Goal: Information Seeking & Learning: Learn about a topic

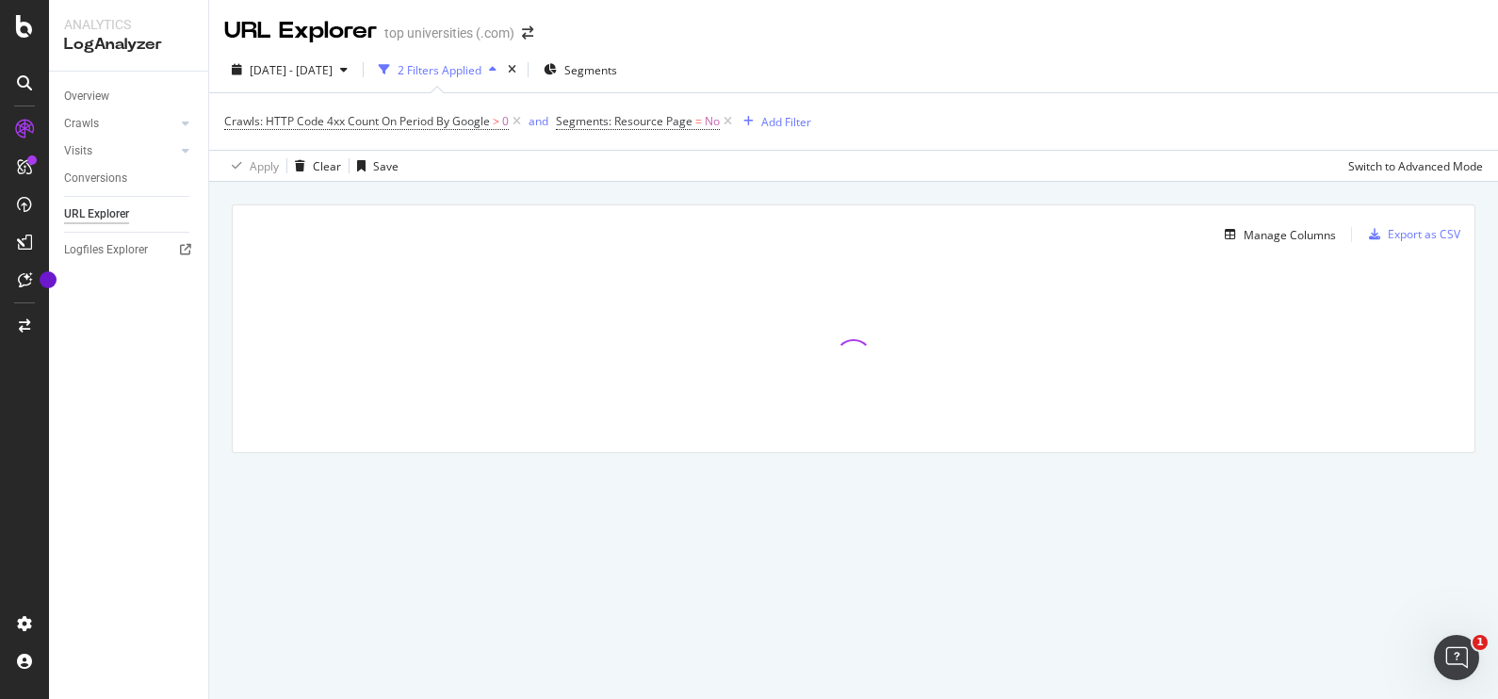
click at [1264, 65] on div "[DATE] - [DATE] 2 Filters Applied Segments" at bounding box center [853, 74] width 1289 height 38
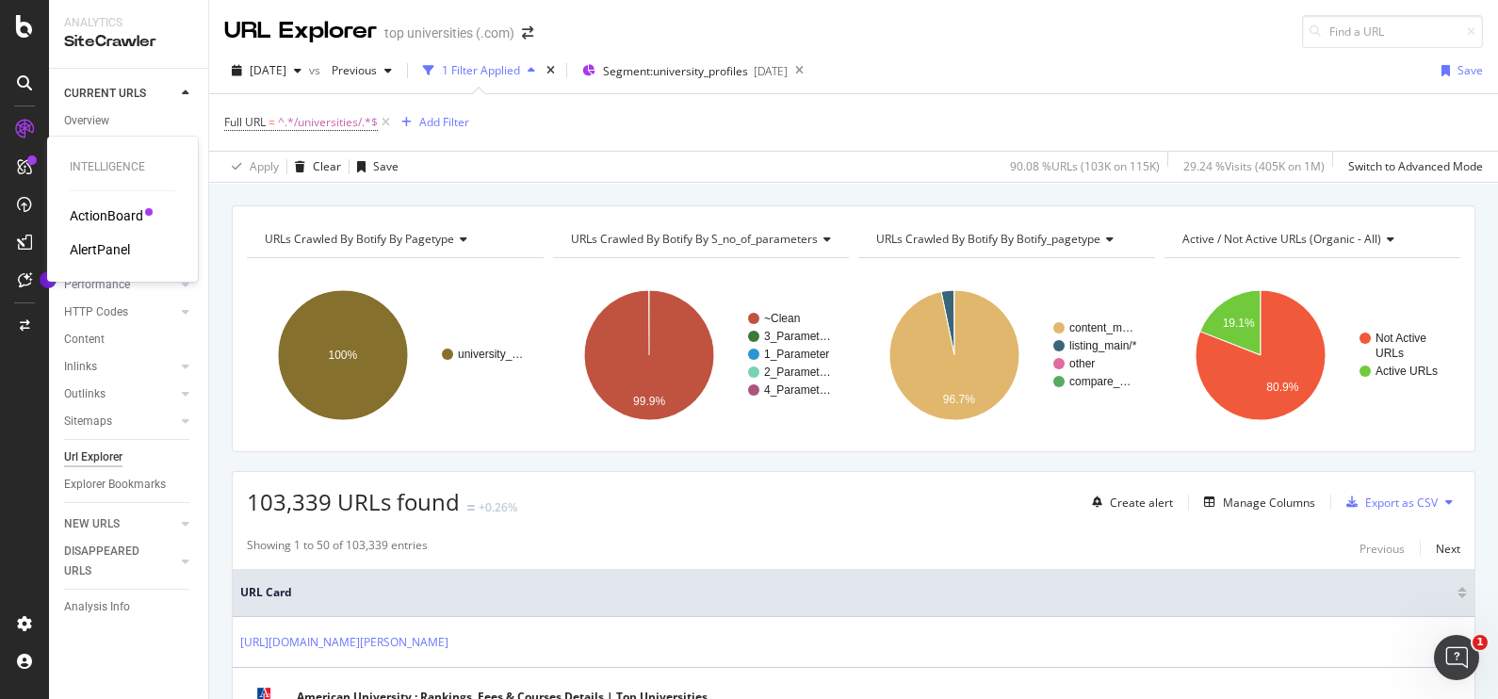
scroll to position [762, 0]
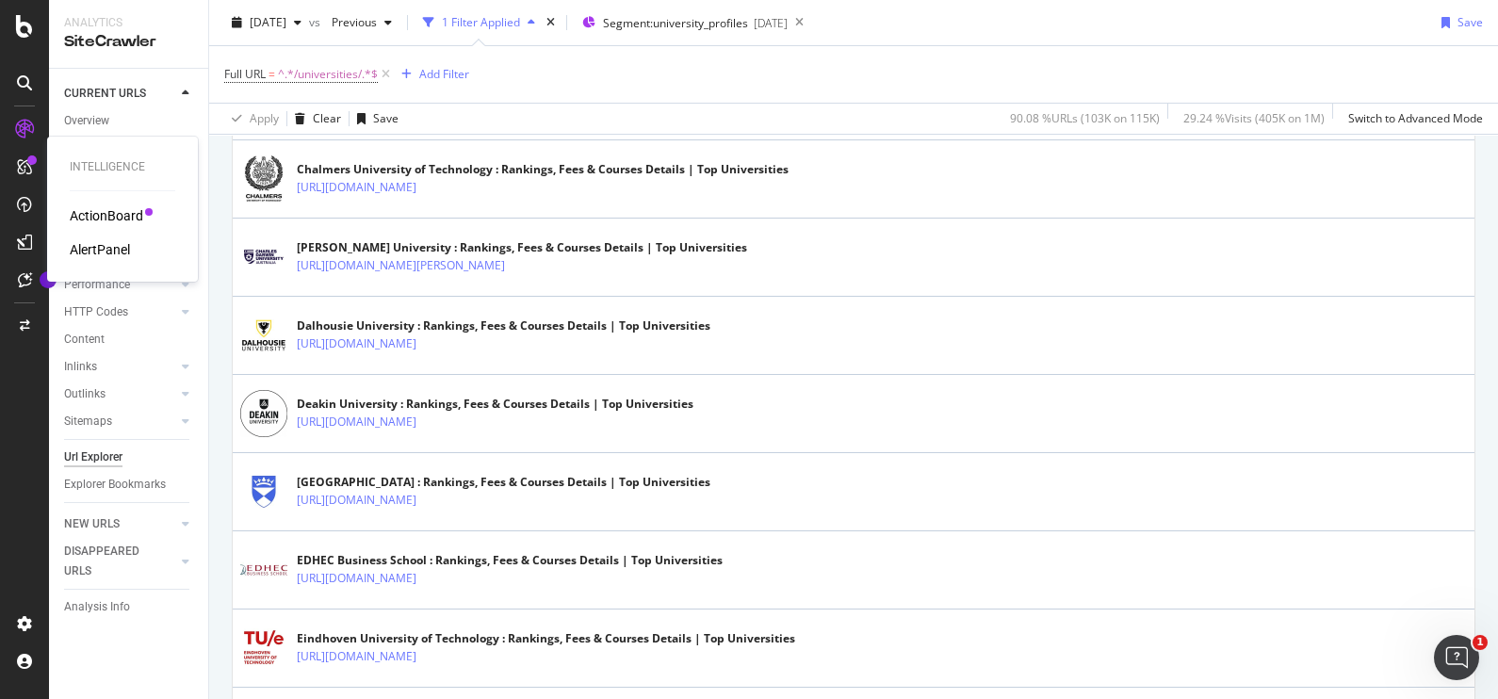
click at [106, 210] on div "ActionBoard" at bounding box center [106, 215] width 73 height 19
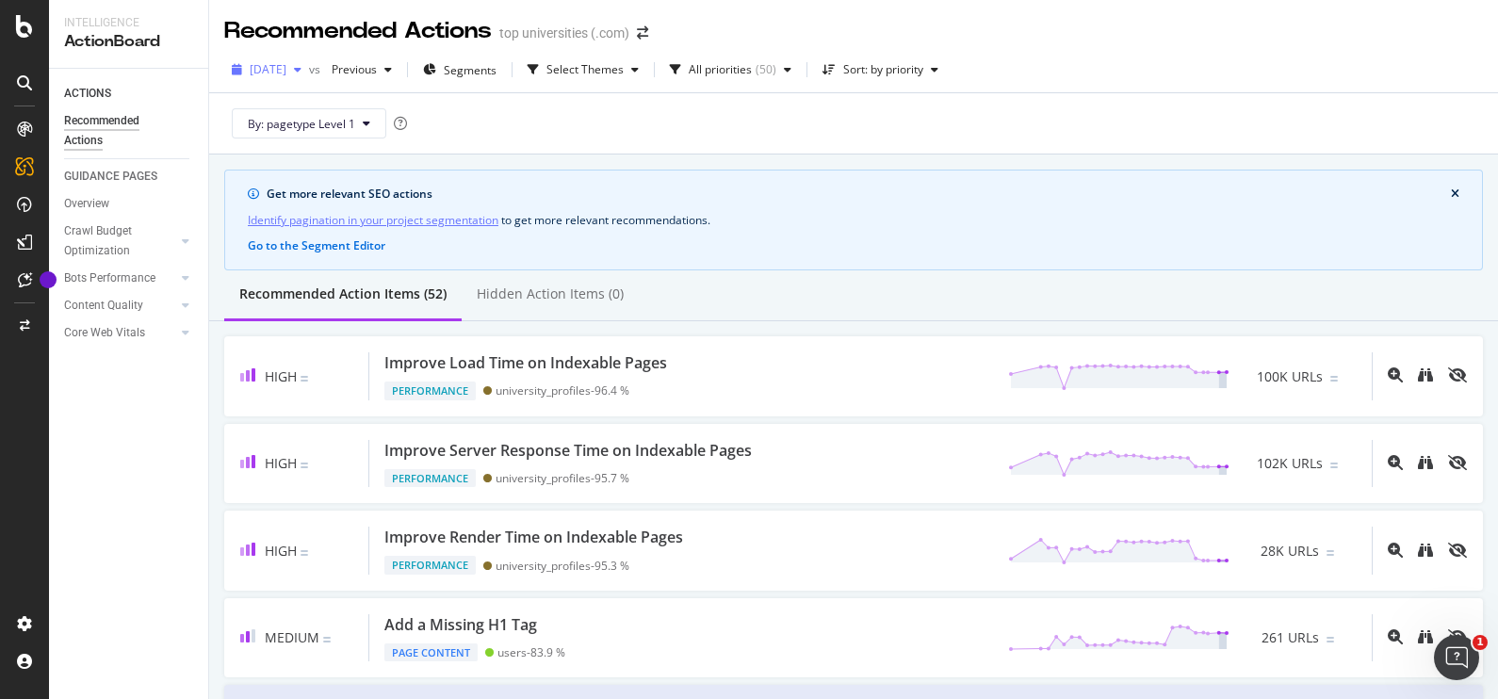
click at [309, 75] on div "2025 Aug. 30th" at bounding box center [266, 70] width 85 height 28
click at [514, 139] on div "By: pagetype Level 1" at bounding box center [853, 123] width 1259 height 60
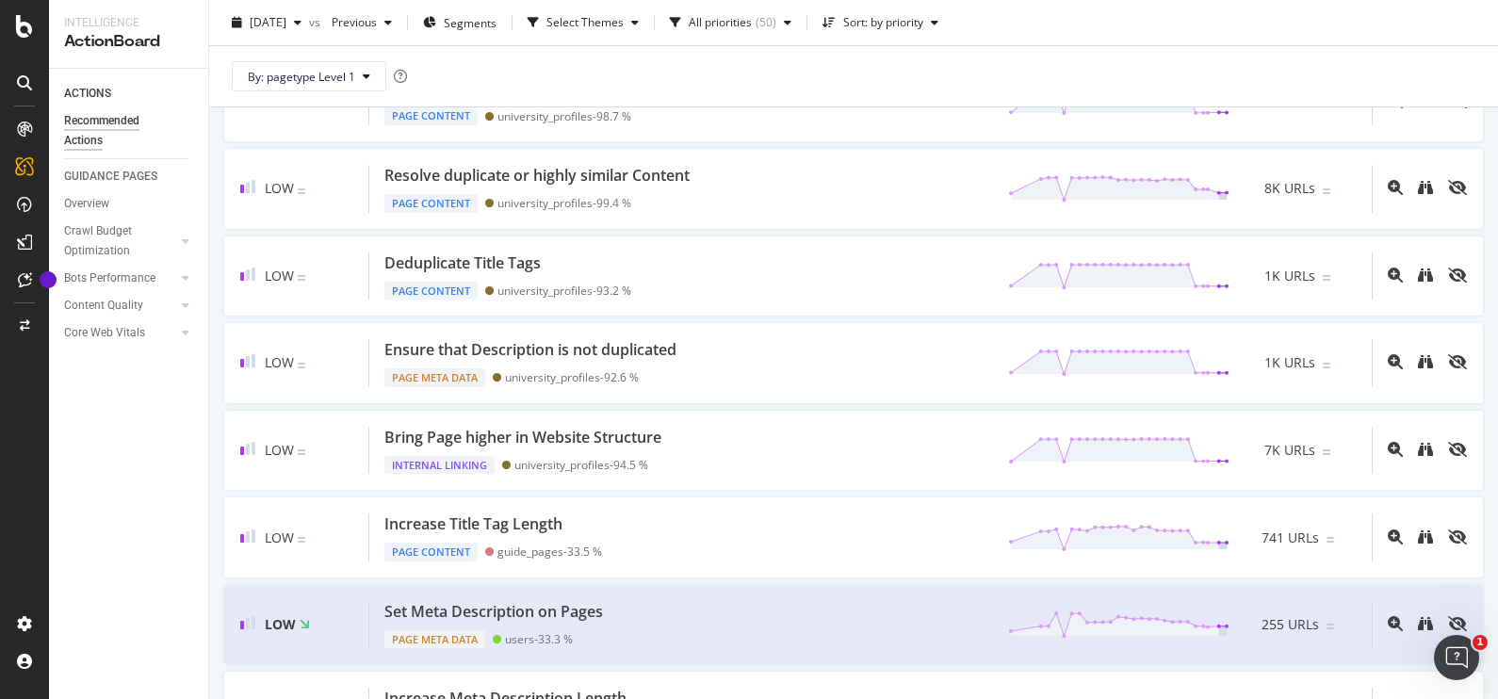
scroll to position [816, 0]
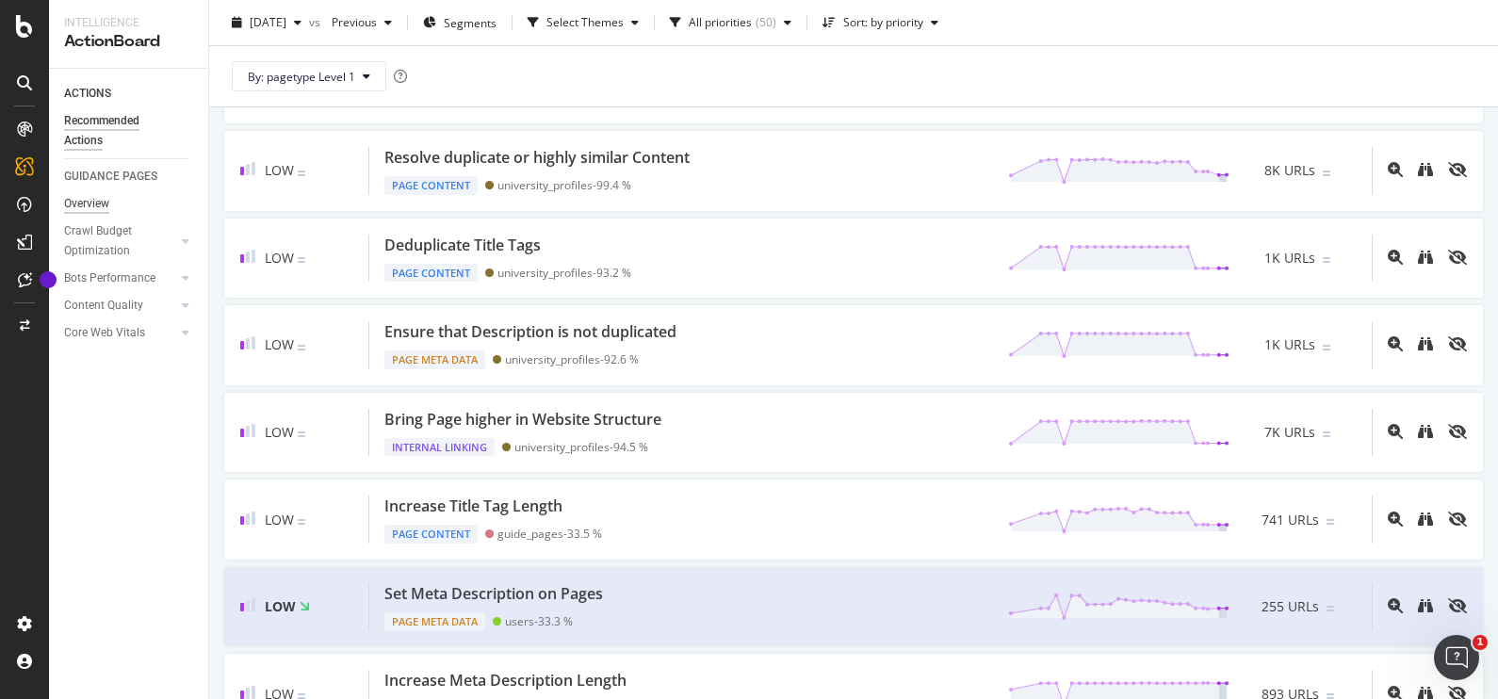
click at [83, 196] on div "Overview" at bounding box center [86, 204] width 45 height 20
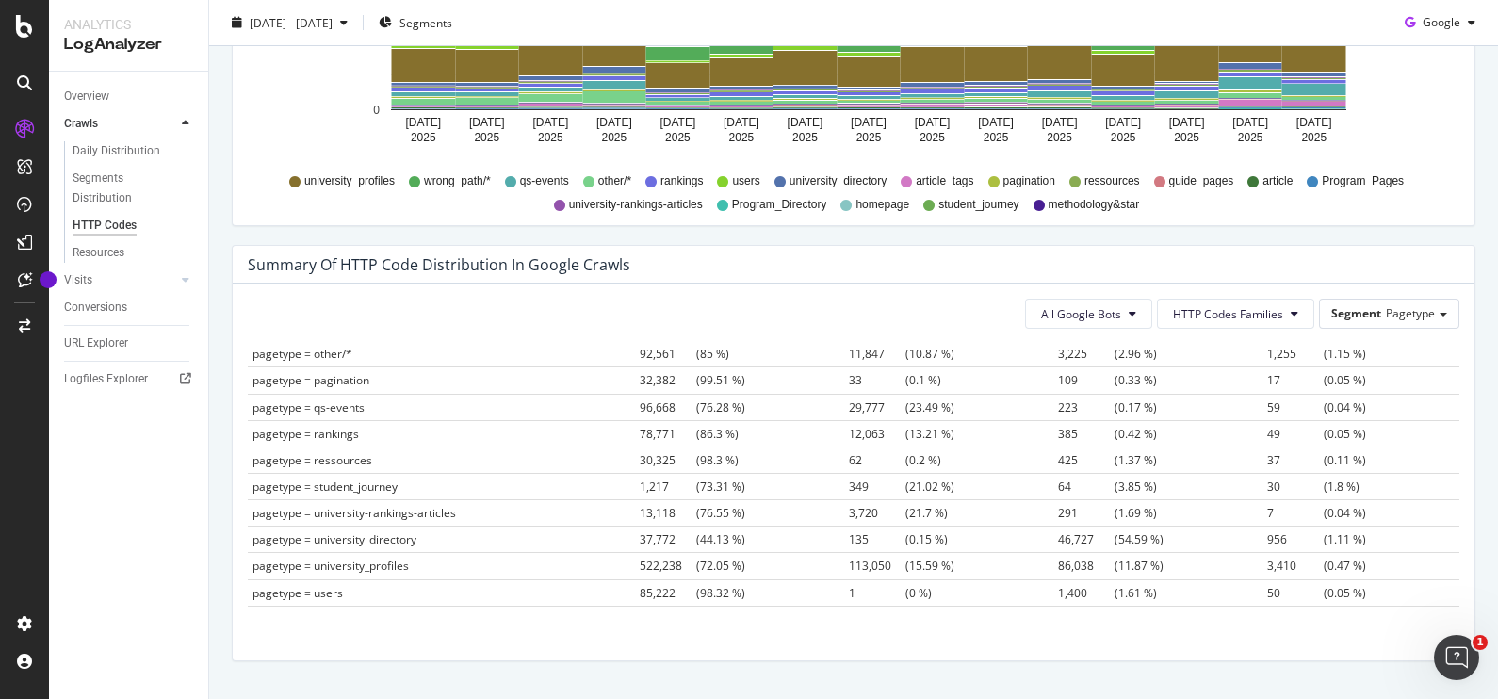
scroll to position [237, 0]
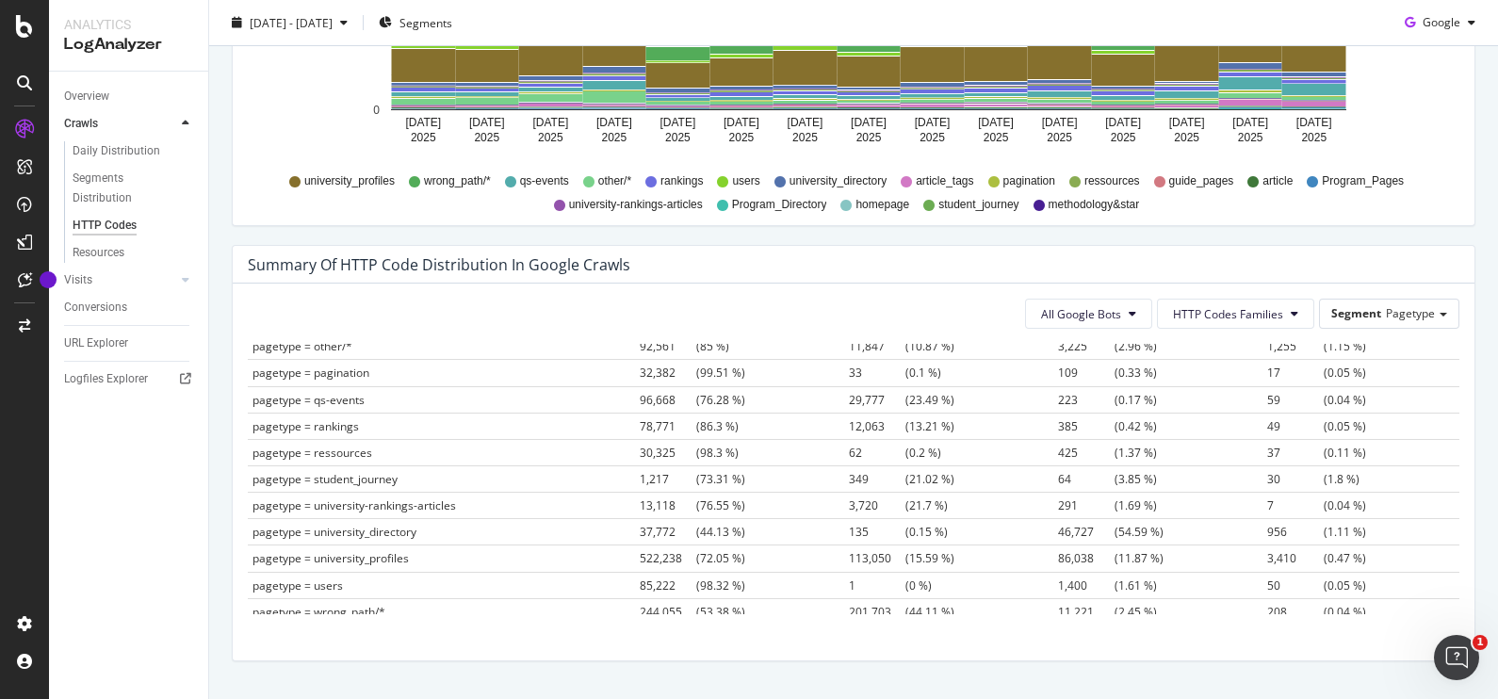
click at [640, 392] on span "96,668" at bounding box center [668, 400] width 57 height 16
click at [644, 608] on span "244,055" at bounding box center [668, 612] width 57 height 16
click at [849, 611] on span "201,703" at bounding box center [877, 612] width 57 height 16
click at [1058, 604] on span "11,221" at bounding box center [1086, 612] width 57 height 16
click at [1267, 608] on span "208" at bounding box center [1295, 612] width 57 height 16
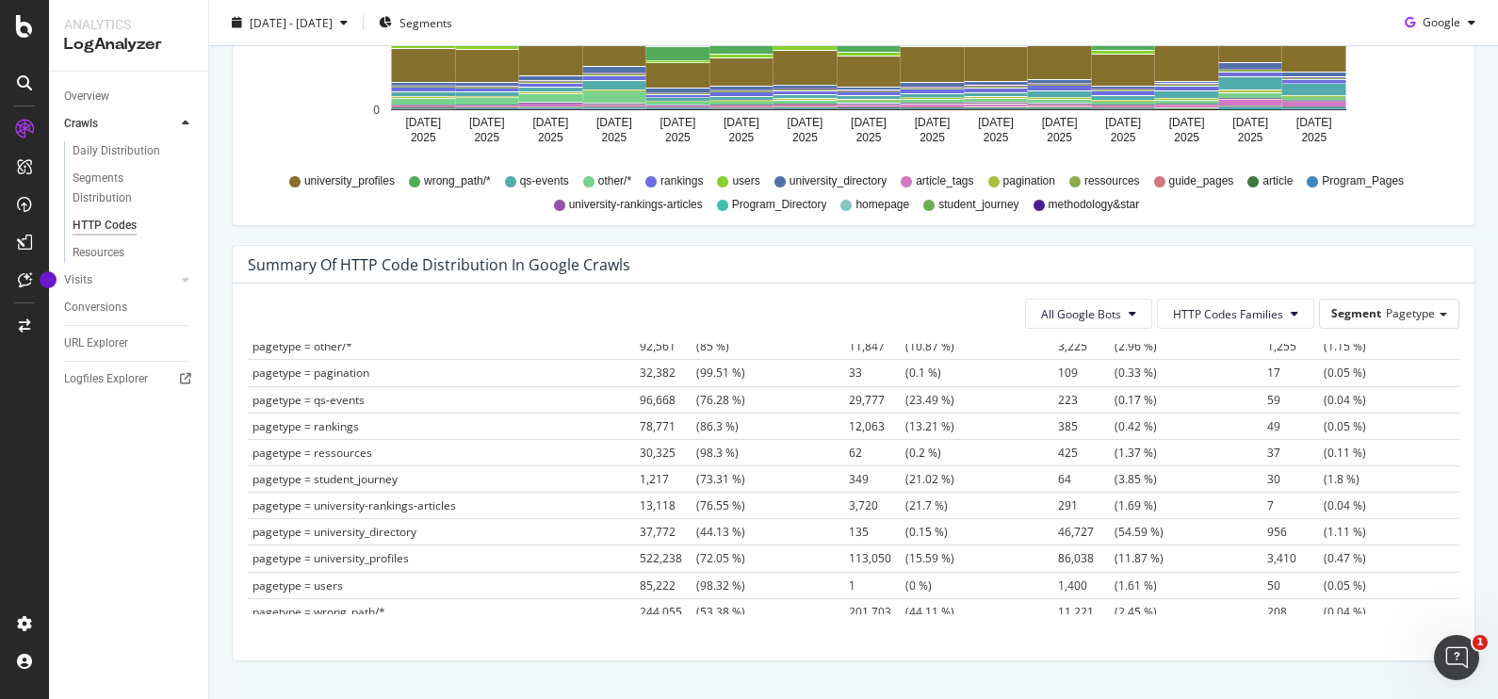
click at [1311, 604] on span "208 (0.04 %)" at bounding box center [1316, 612] width 99 height 16
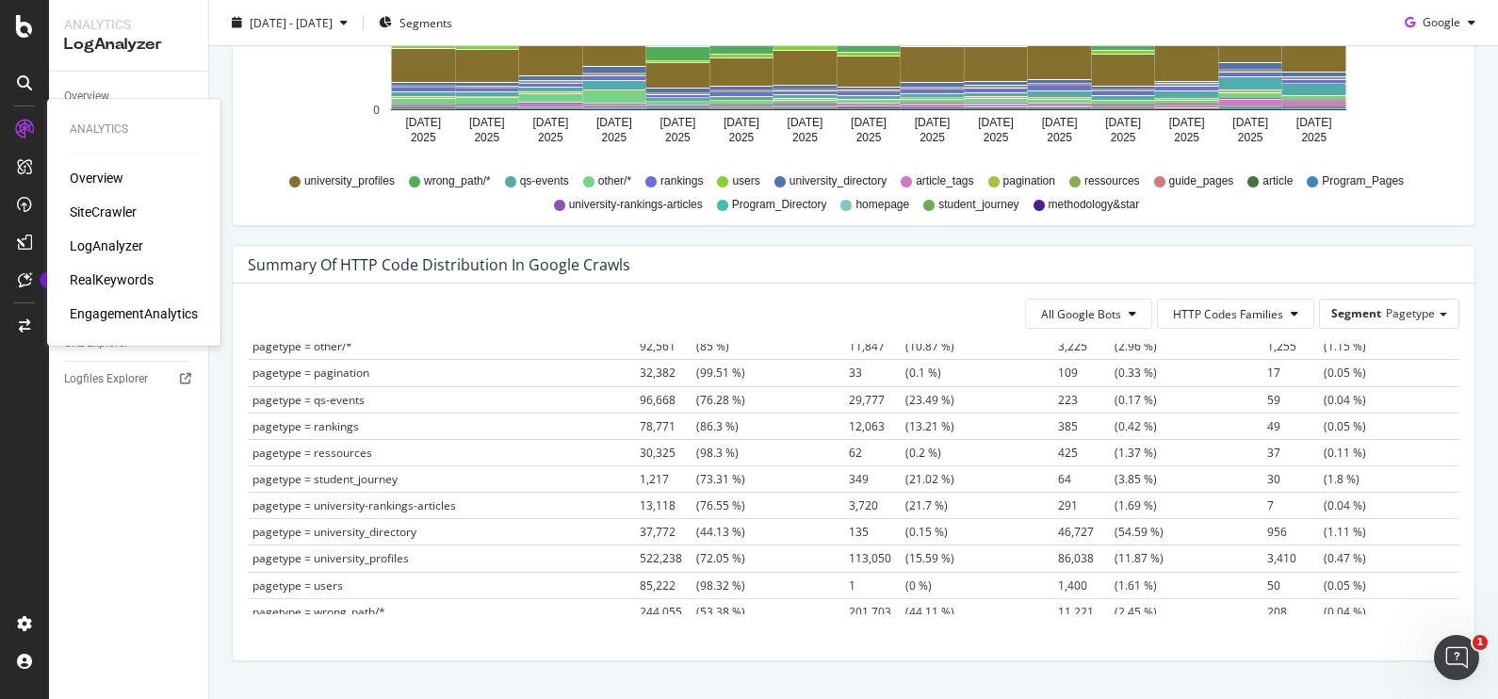
click at [86, 188] on div "Overview SiteCrawler LogAnalyzer RealKeywords EngagementAnalytics" at bounding box center [134, 246] width 128 height 155
click at [87, 178] on div "Overview" at bounding box center [97, 178] width 54 height 19
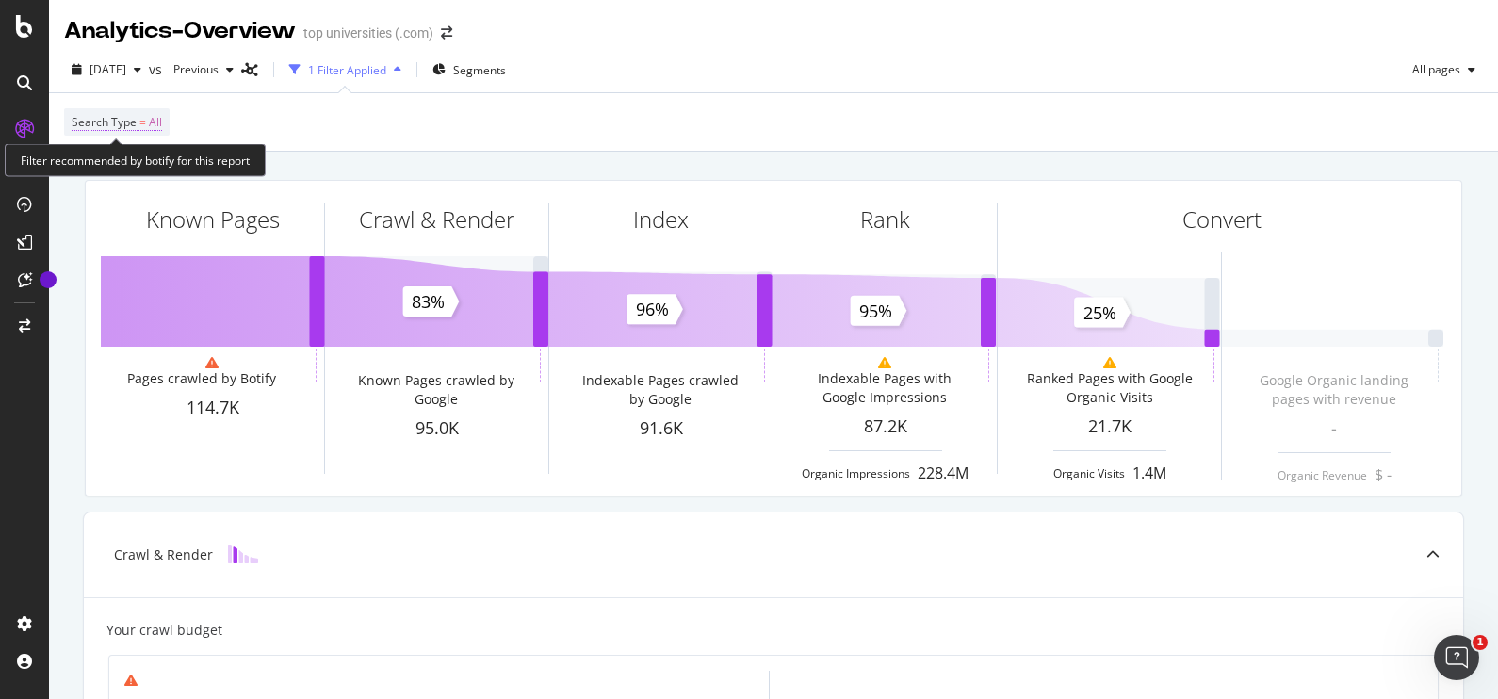
click at [154, 122] on span "All" at bounding box center [155, 122] width 13 height 26
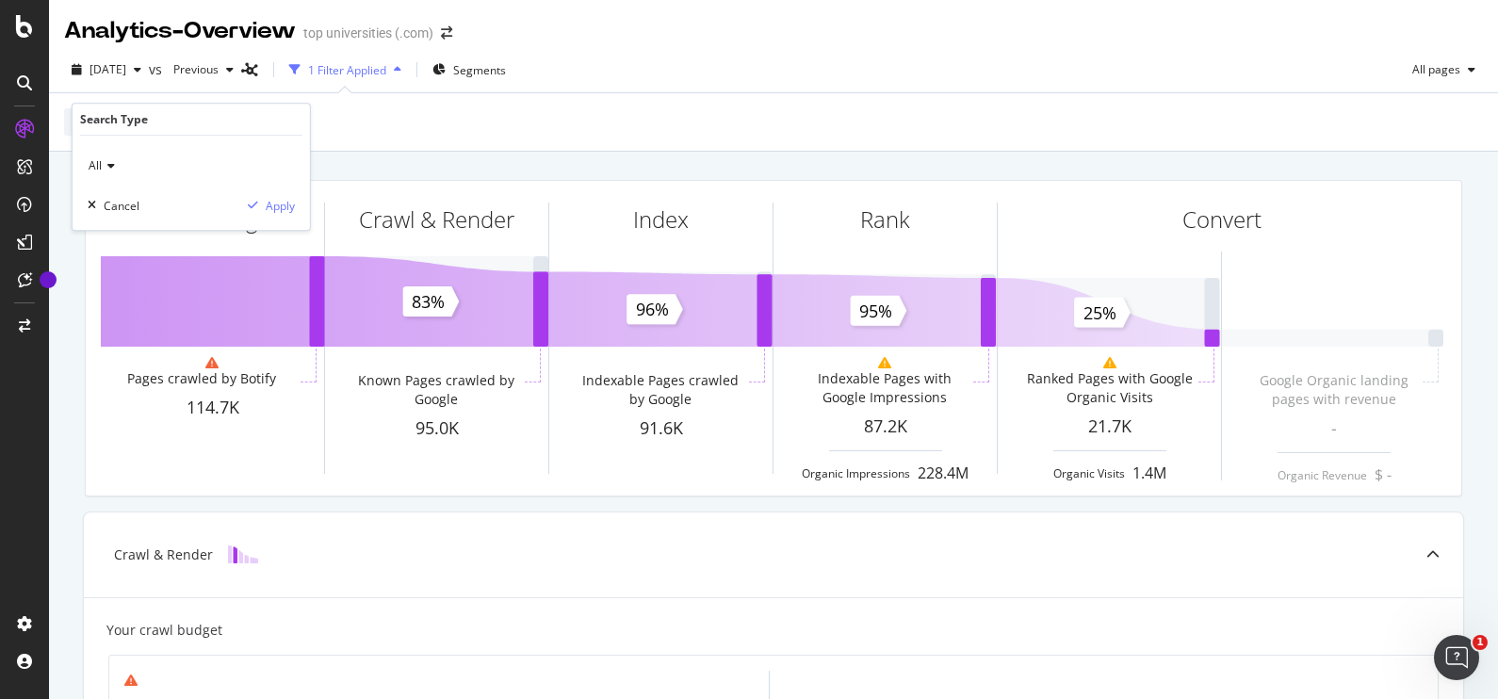
click at [113, 166] on icon at bounding box center [108, 165] width 13 height 11
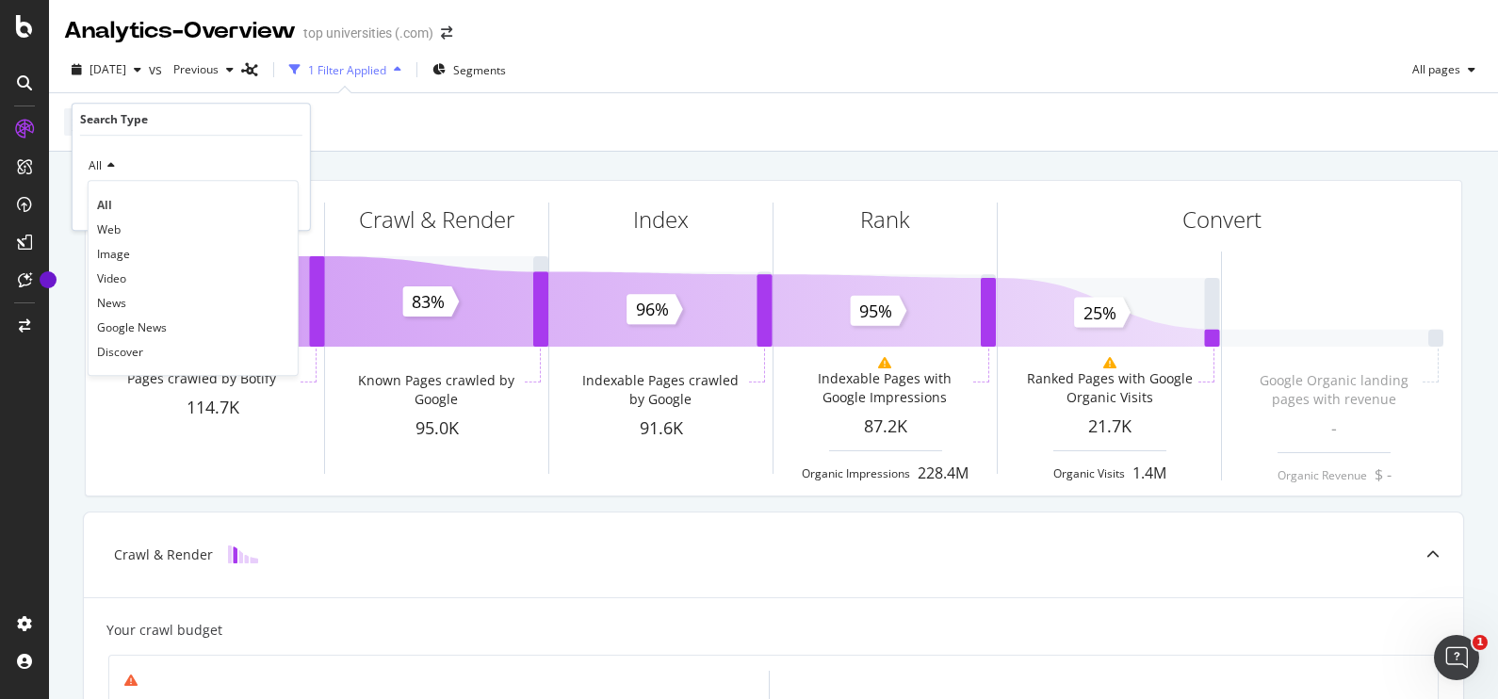
click at [495, 127] on div "Search Type = All" at bounding box center [773, 121] width 1419 height 57
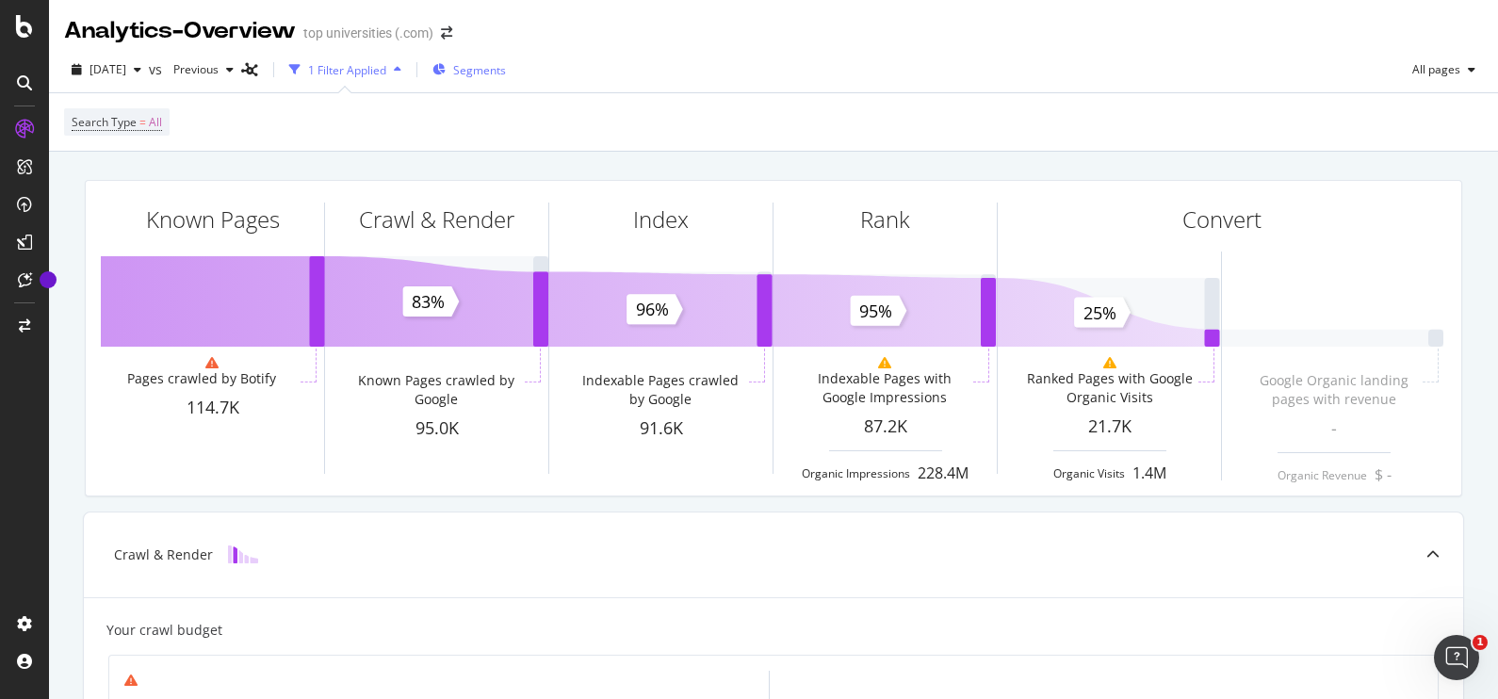
click at [506, 73] on span "Segments" at bounding box center [479, 70] width 53 height 16
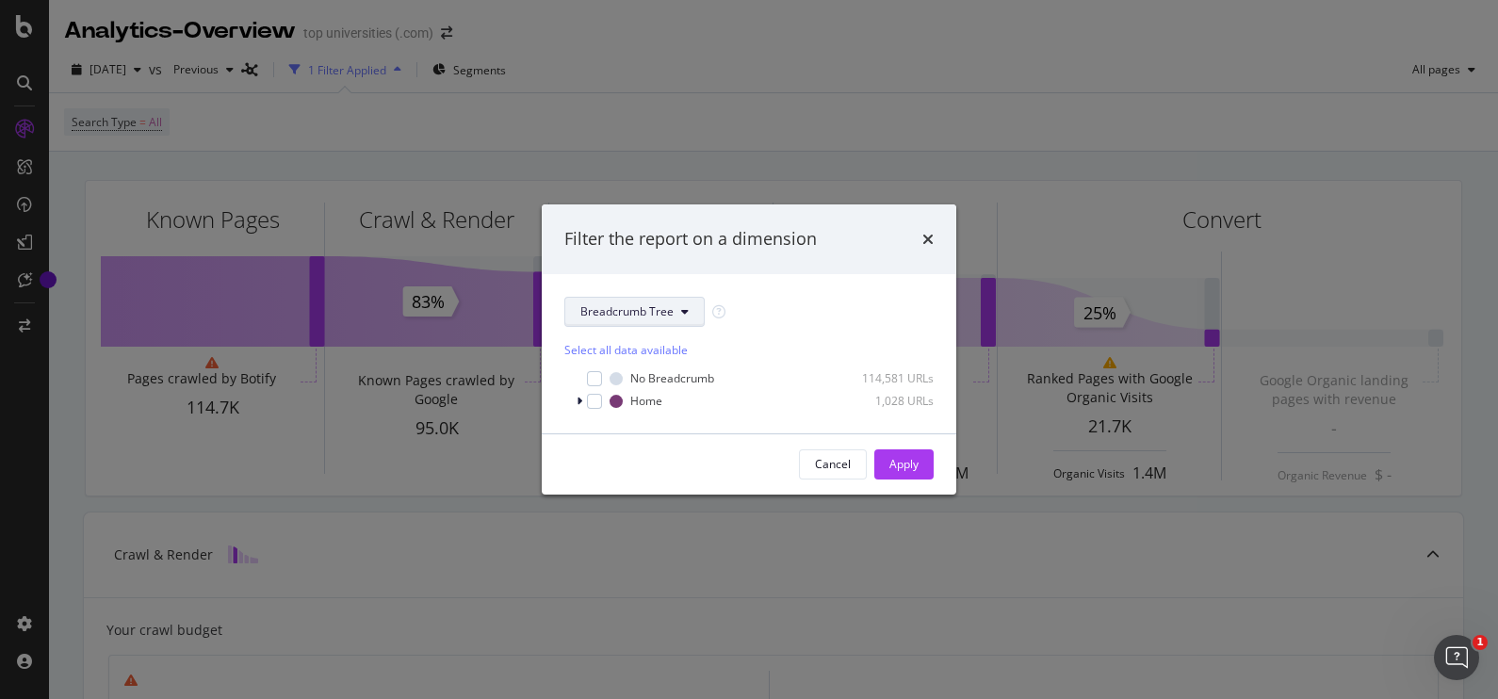
click at [686, 310] on icon "modal" at bounding box center [685, 311] width 8 height 11
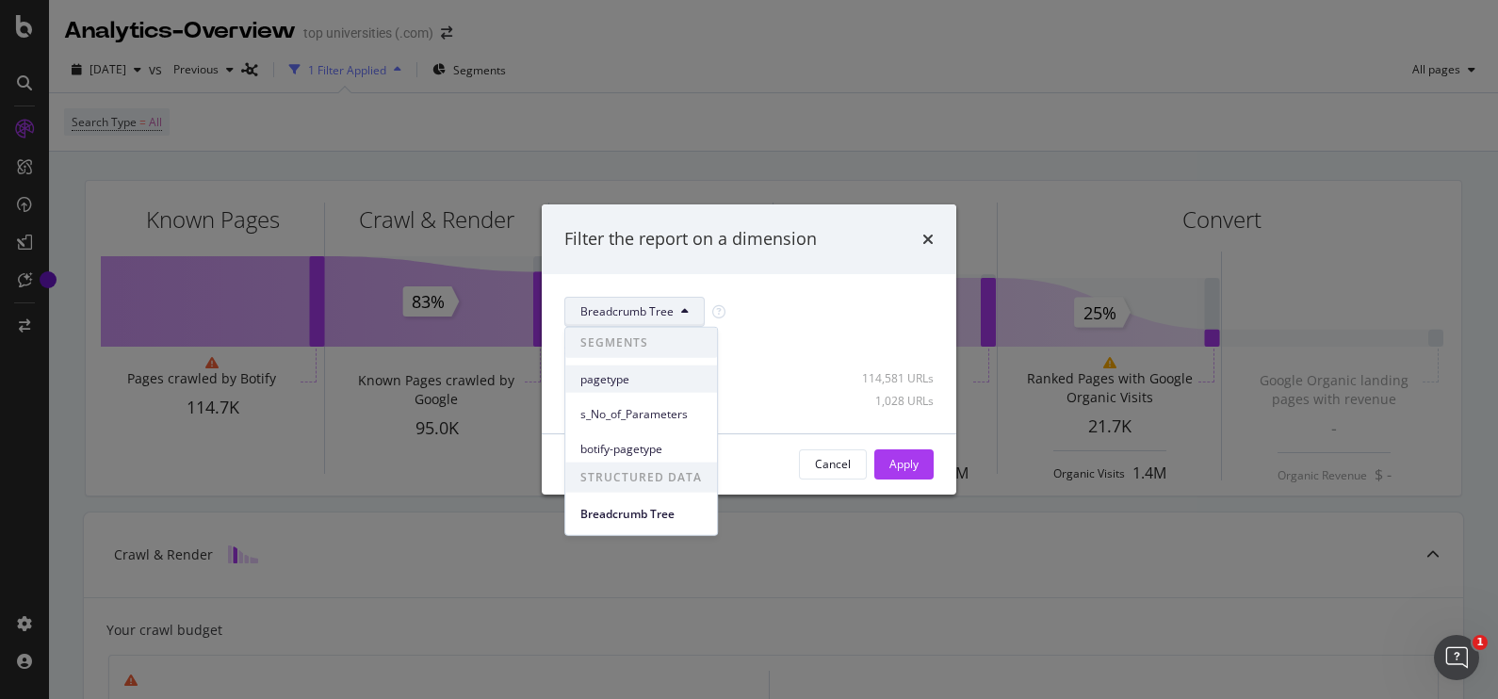
click at [622, 370] on span "pagetype" at bounding box center [641, 378] width 122 height 17
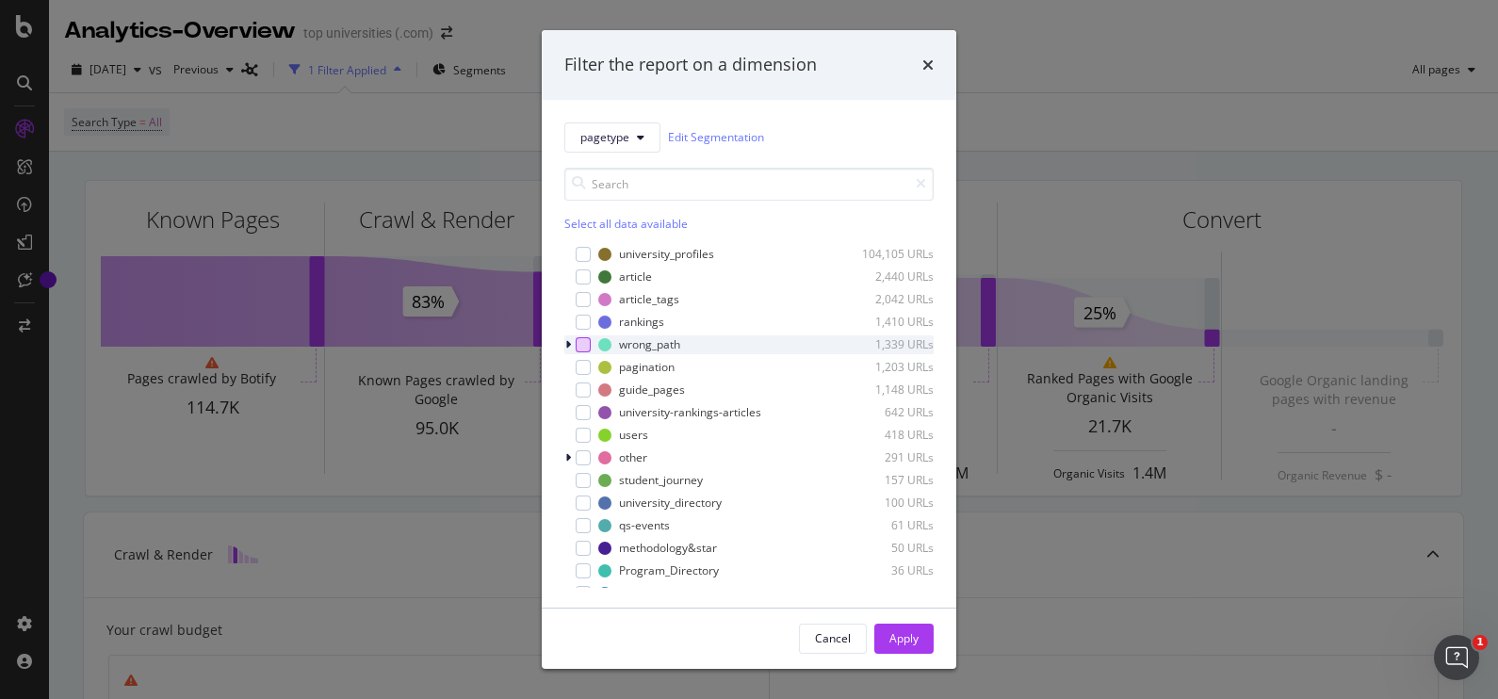
click at [583, 342] on div "modal" at bounding box center [583, 344] width 15 height 15
click at [899, 627] on div "Apply" at bounding box center [903, 639] width 29 height 28
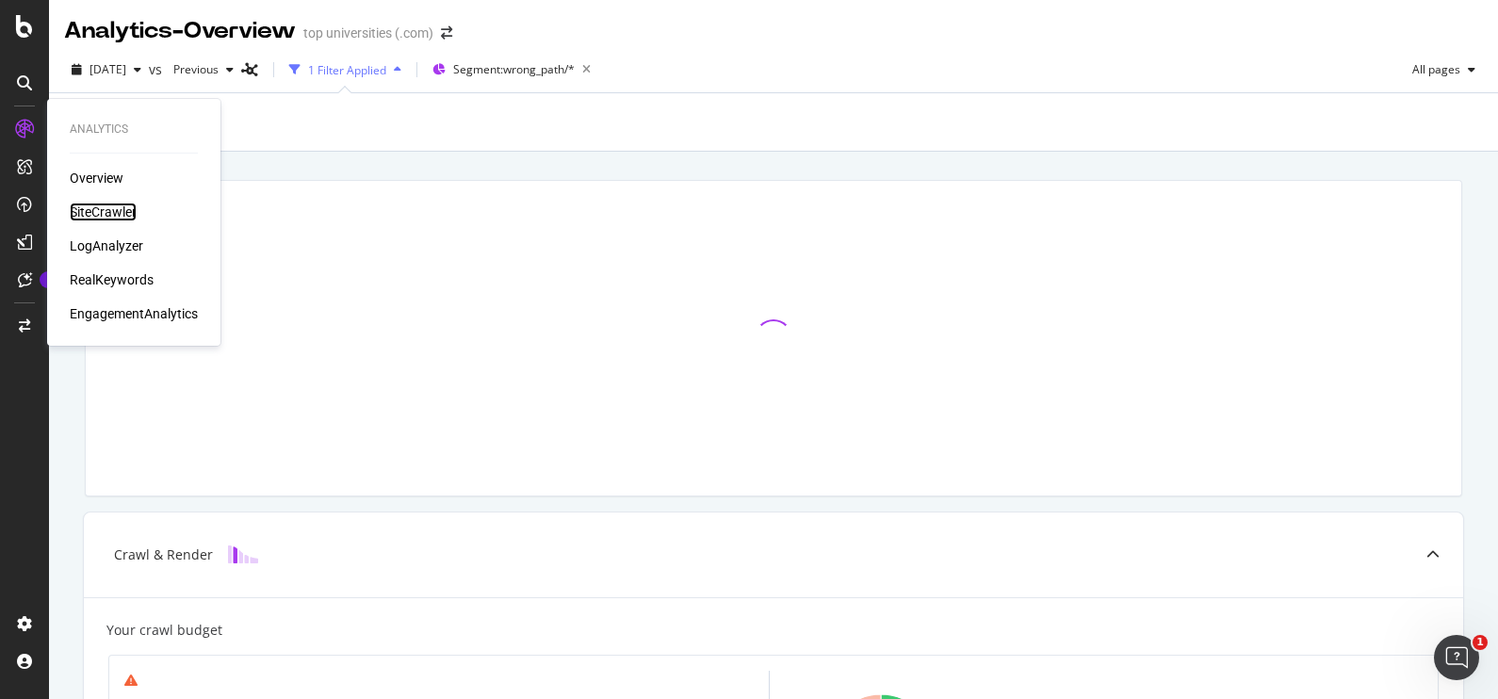
click at [115, 207] on div "SiteCrawler" at bounding box center [103, 212] width 67 height 19
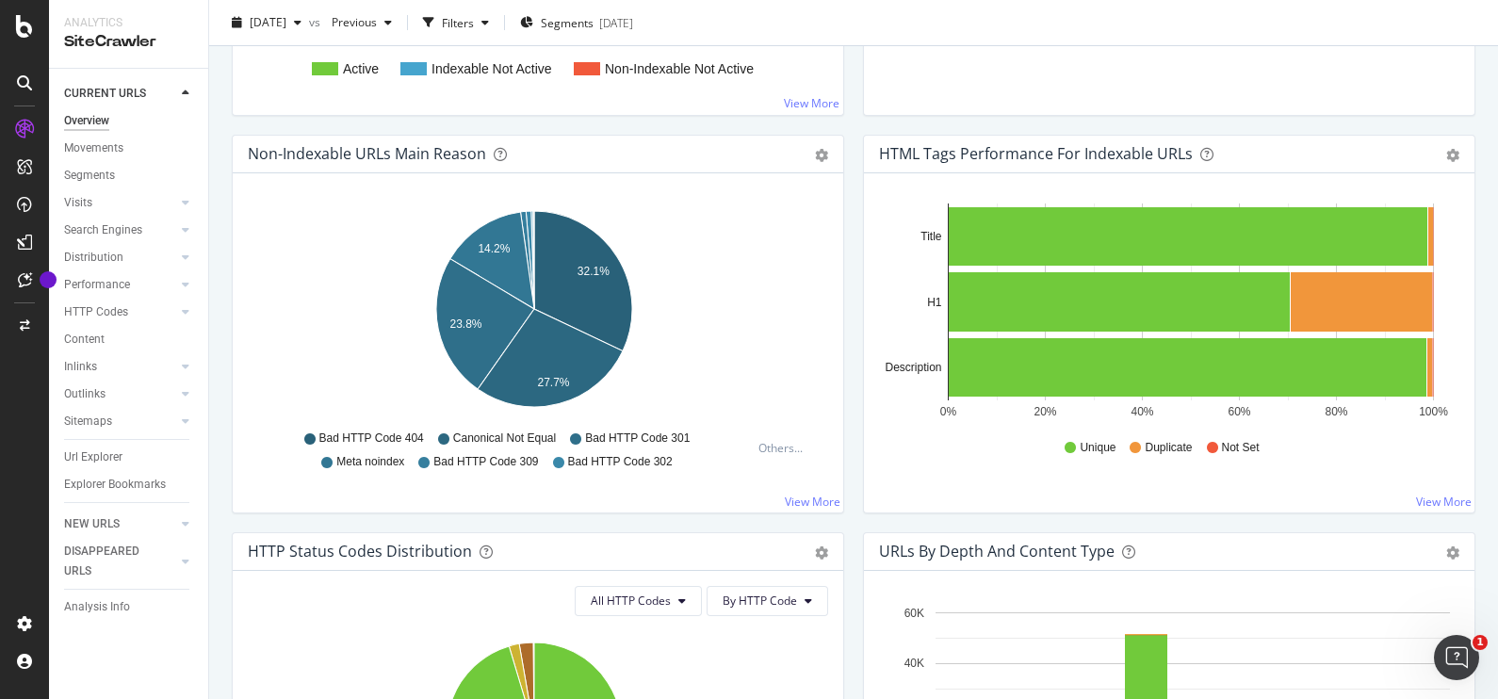
scroll to position [535, 0]
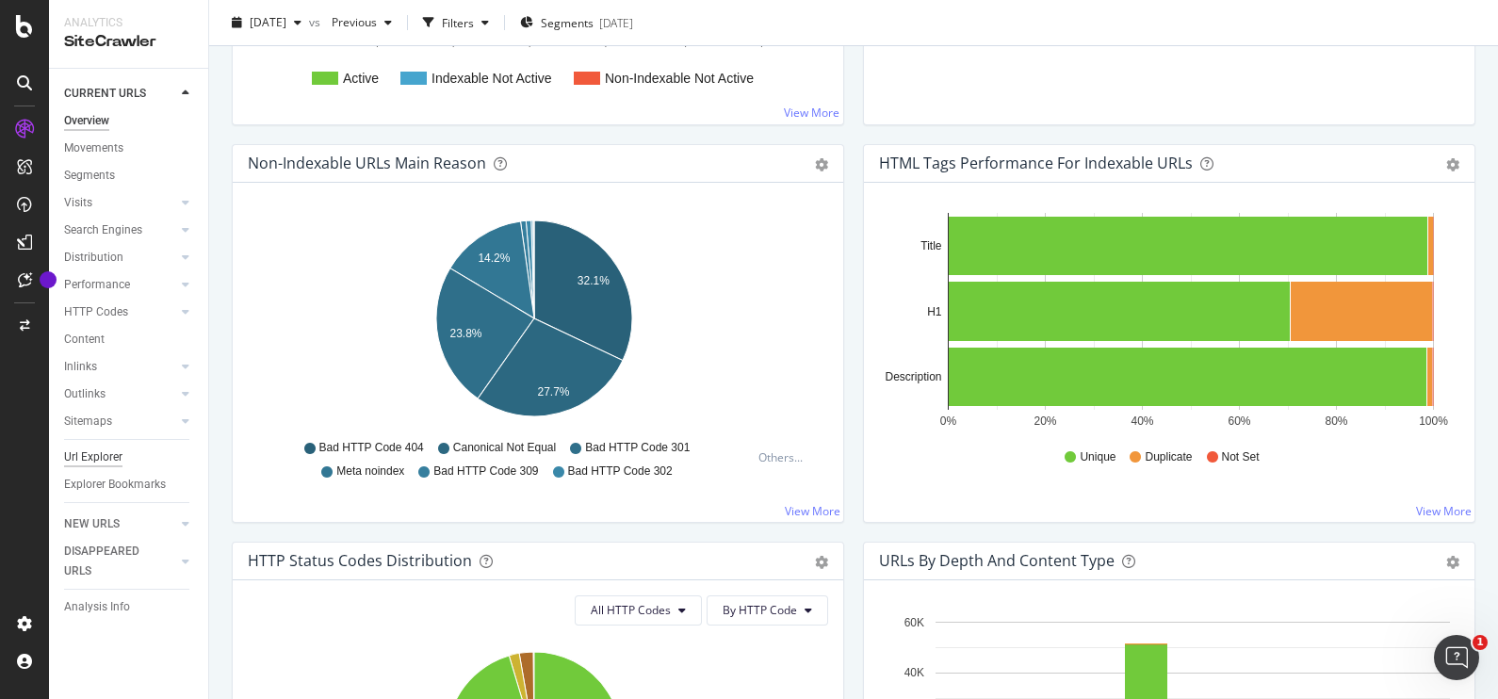
click at [106, 462] on div "Url Explorer" at bounding box center [93, 458] width 58 height 20
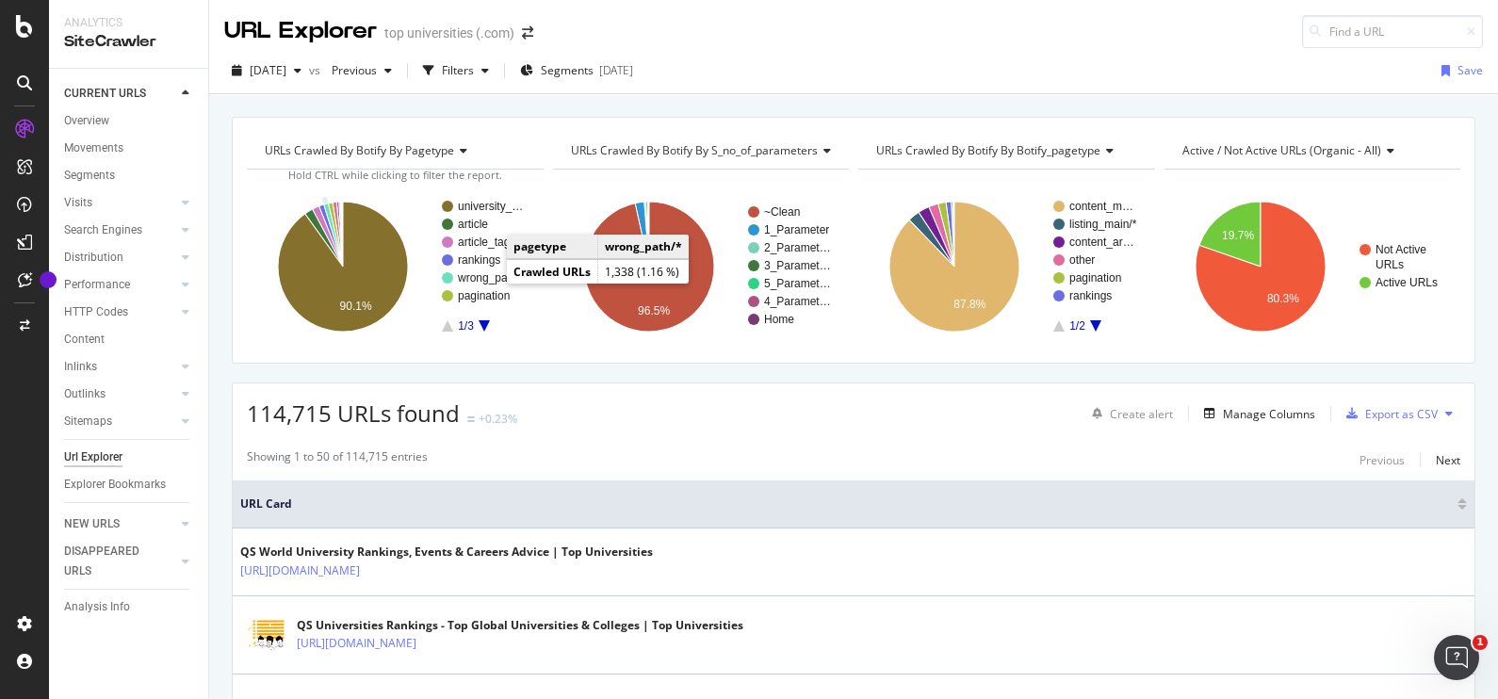
click at [488, 277] on text "wrong_path/*" at bounding box center [491, 277] width 68 height 13
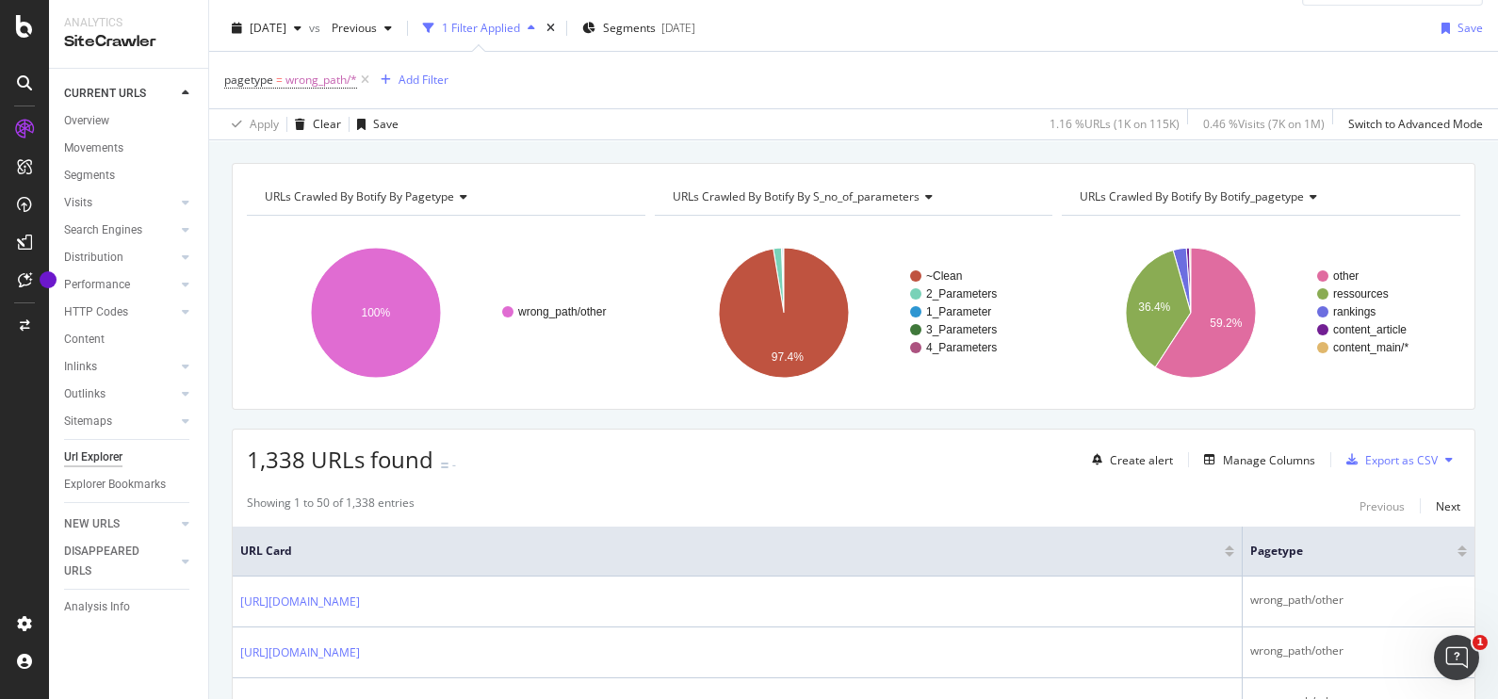
scroll to position [29, 0]
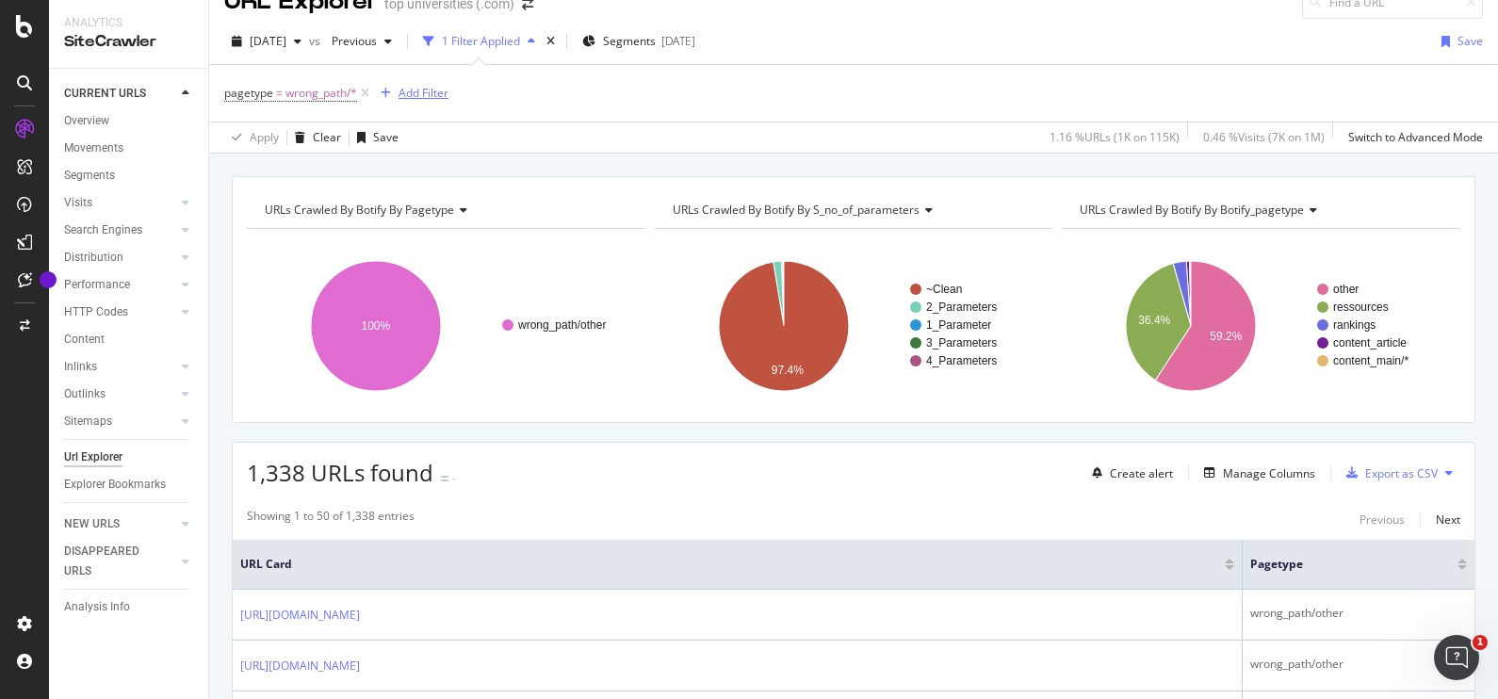
click at [407, 86] on div "Add Filter" at bounding box center [424, 93] width 50 height 16
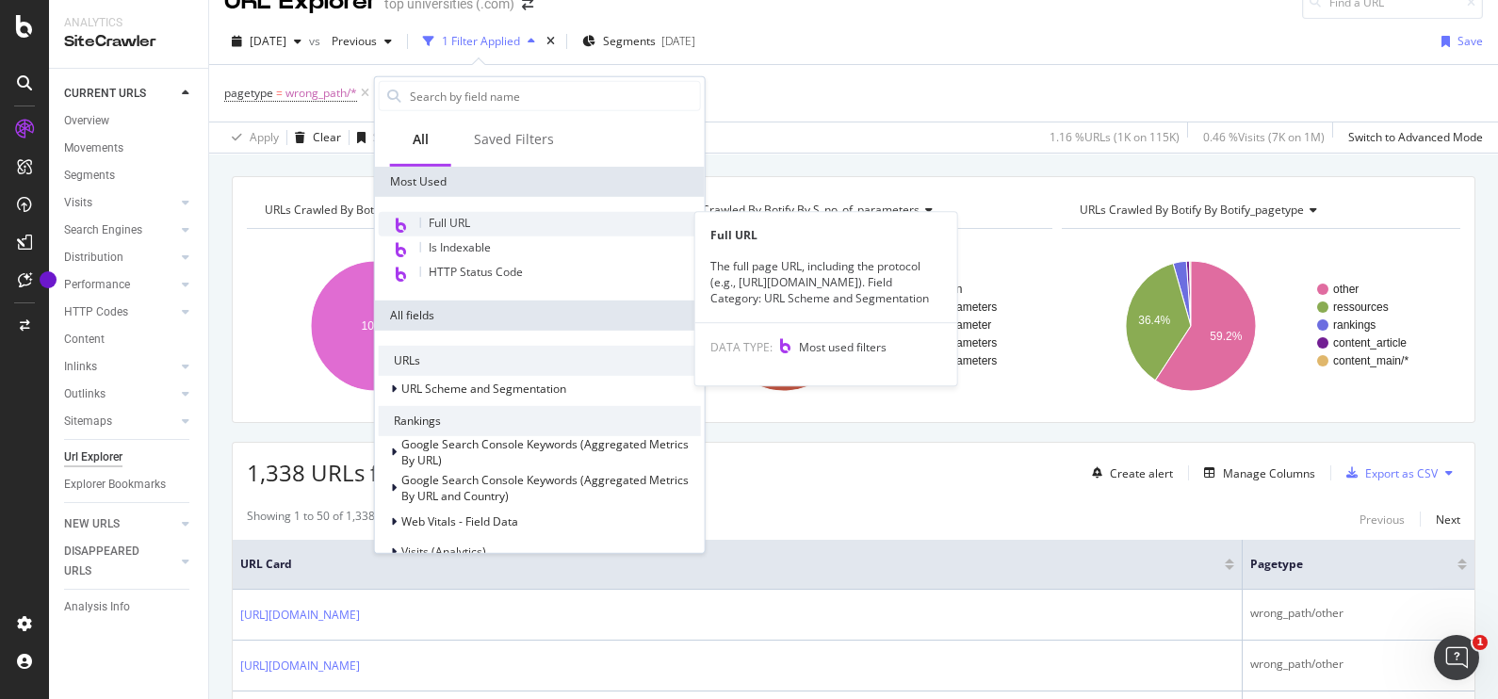
click at [458, 217] on span "Full URL" at bounding box center [449, 223] width 41 height 16
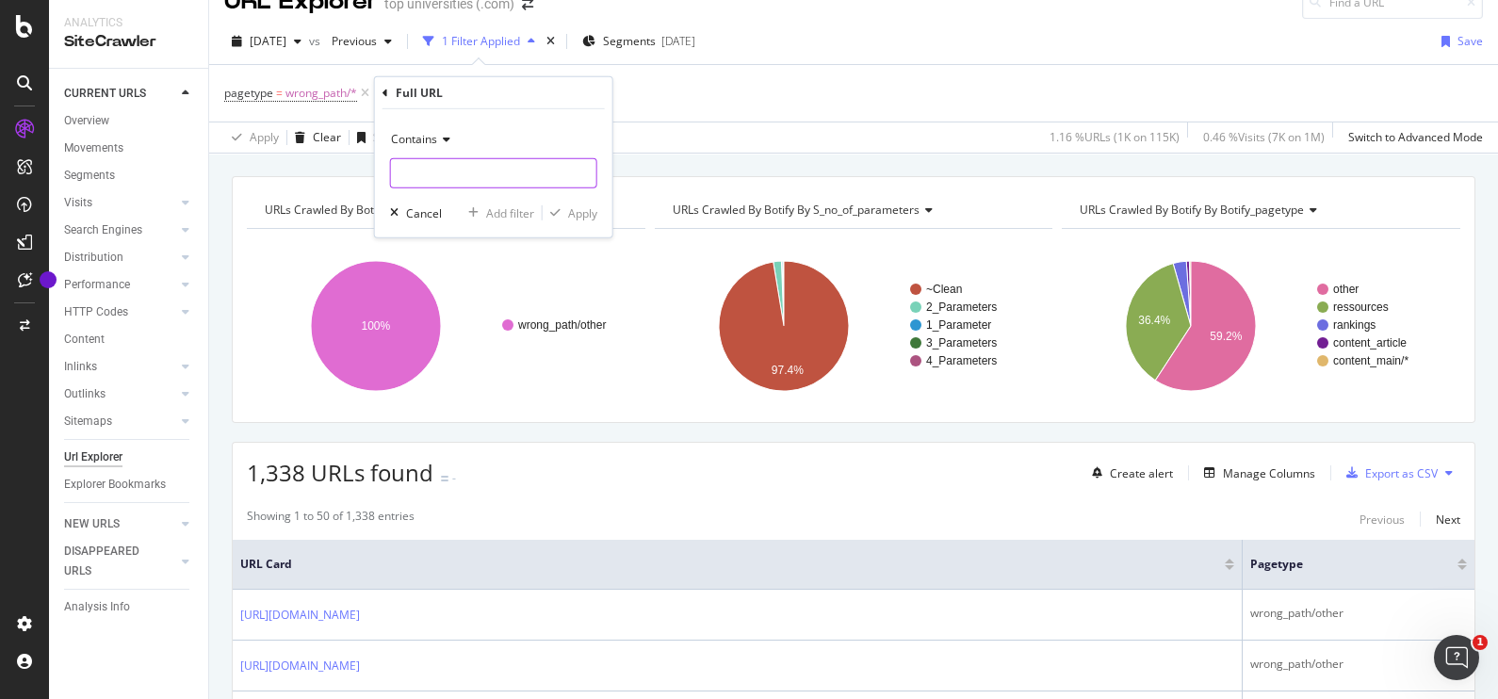
click at [447, 171] on input "text" at bounding box center [493, 173] width 205 height 30
paste input "__hstc"
type input "__hstc"
click at [577, 214] on div "Apply" at bounding box center [582, 212] width 29 height 16
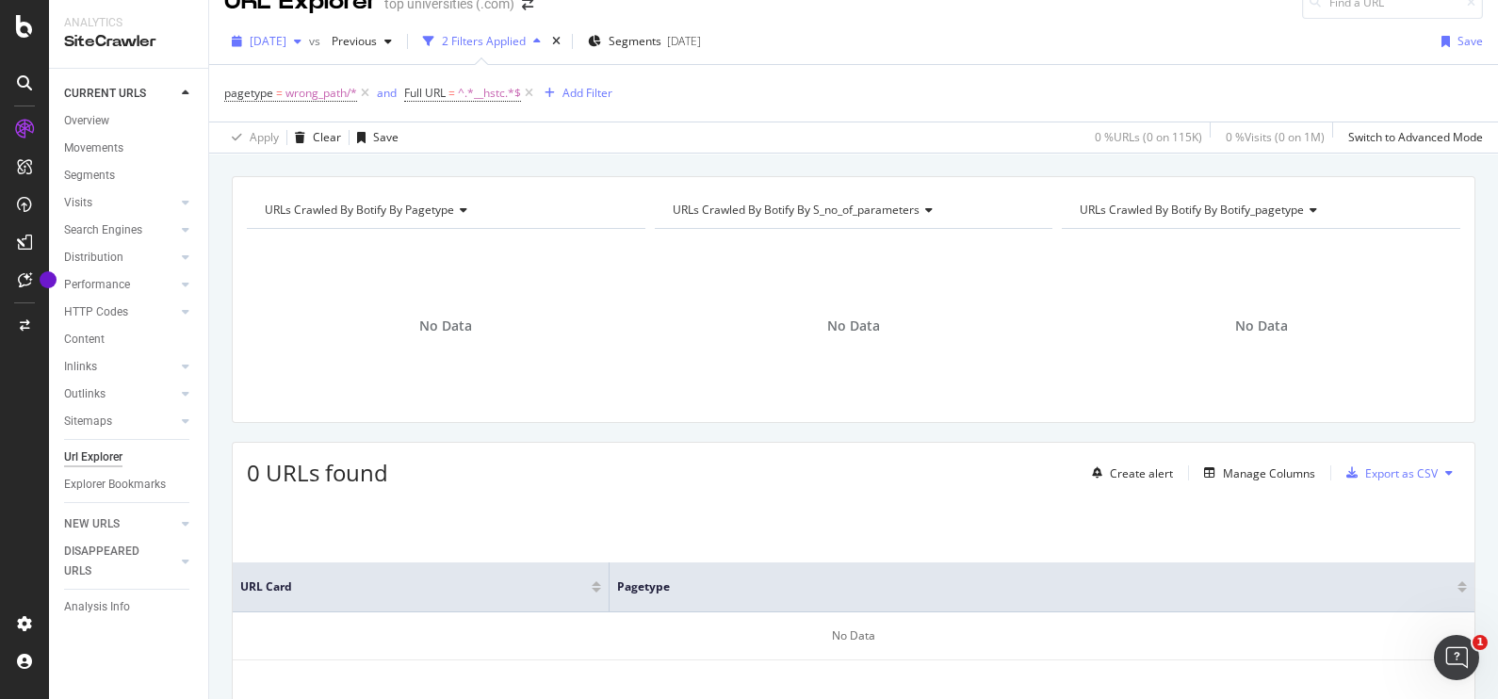
click at [302, 36] on icon "button" at bounding box center [298, 41] width 8 height 11
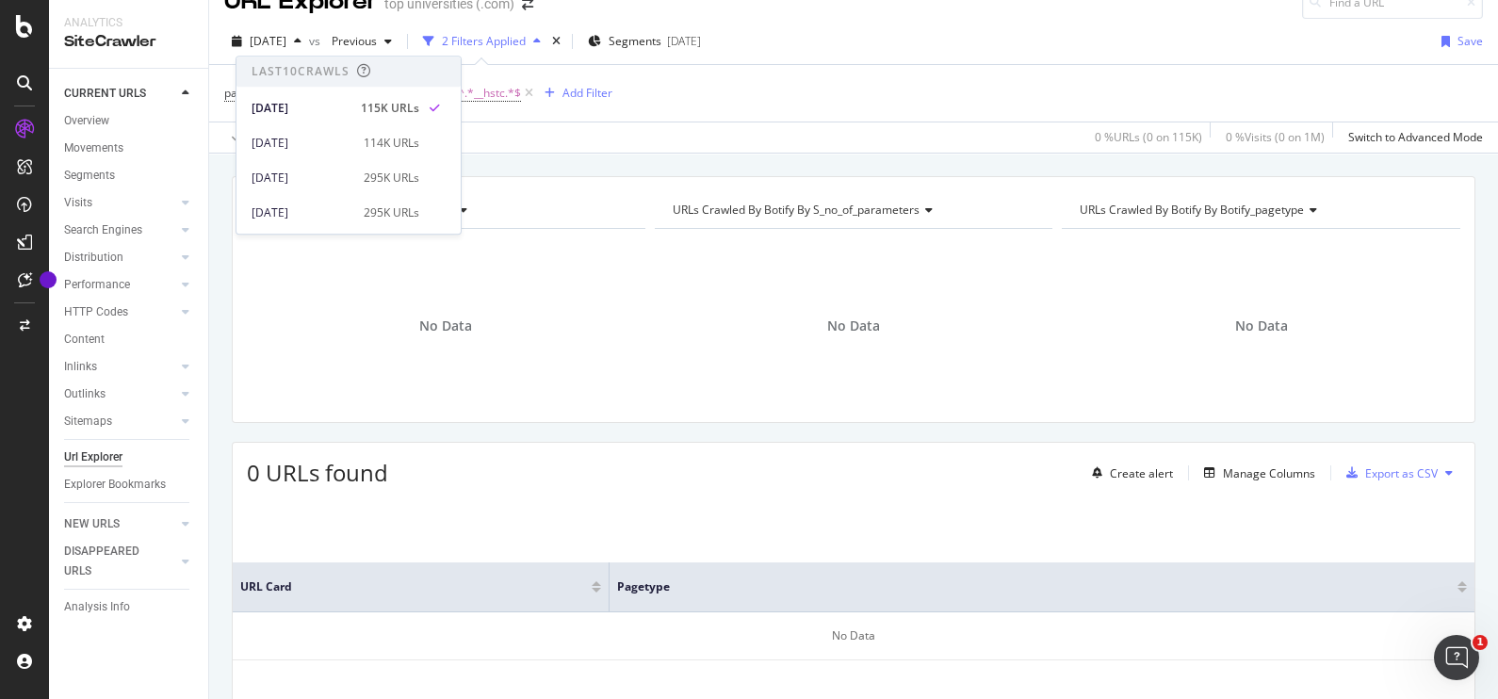
click at [485, 139] on div "Apply Clear Save 0 % URLs ( 0 on 115K ) 0 % Visits ( 0 on 1M ) Switch to Advanc…" at bounding box center [853, 137] width 1289 height 31
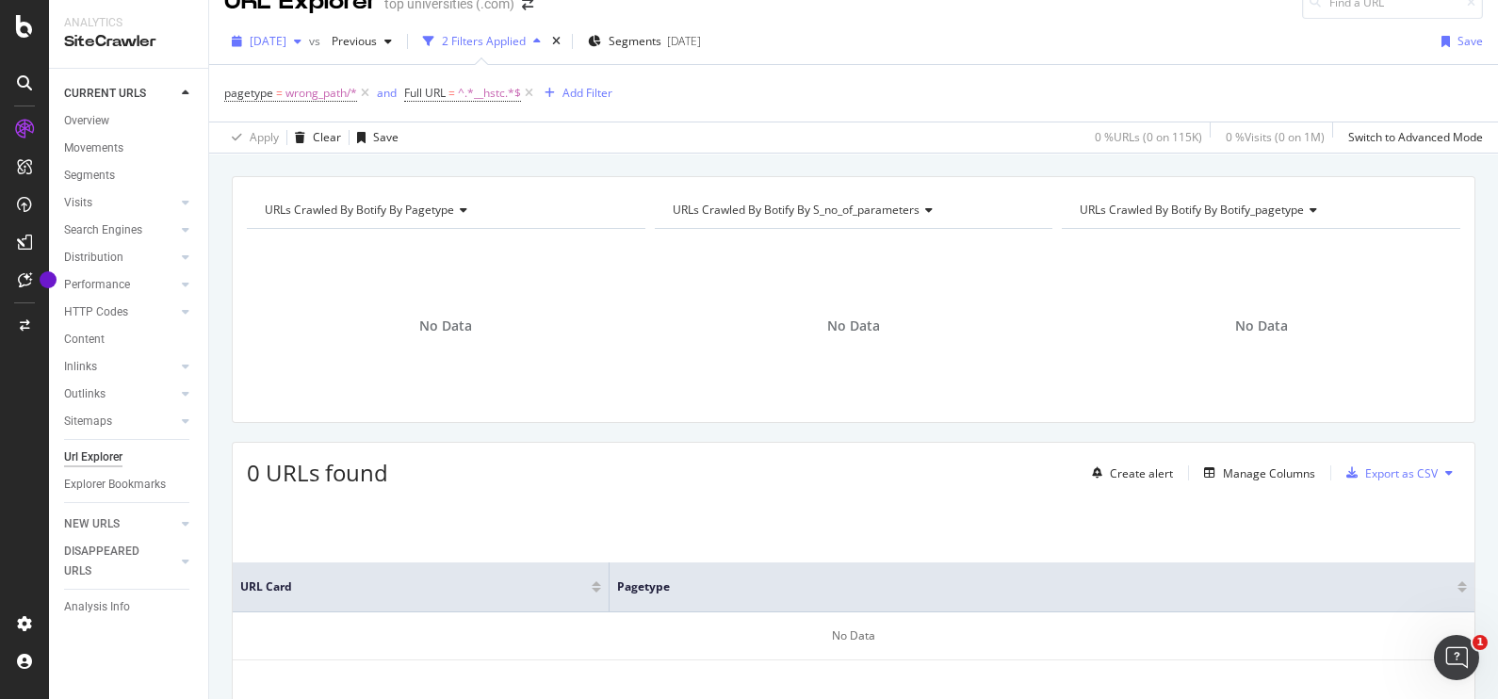
click at [302, 36] on icon "button" at bounding box center [298, 41] width 8 height 11
